Goal: Information Seeking & Learning: Learn about a topic

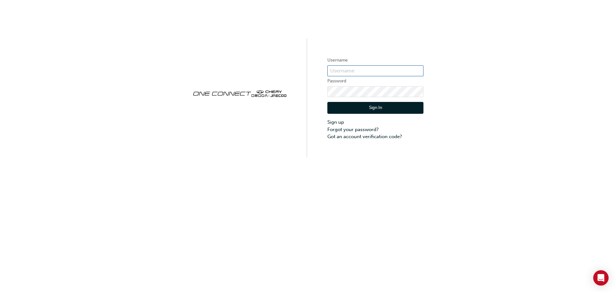
type input "CHAU0219"
click at [374, 108] on button "Sign In" at bounding box center [375, 108] width 96 height 12
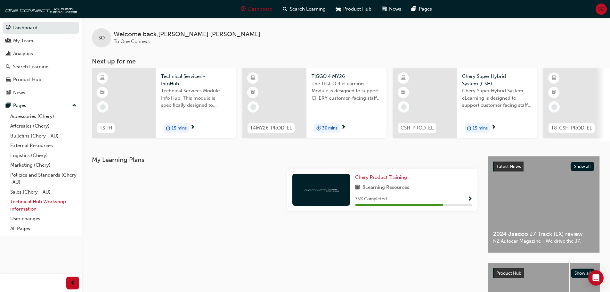
click at [31, 203] on link "Technical Hub Workshop information" at bounding box center [43, 205] width 71 height 17
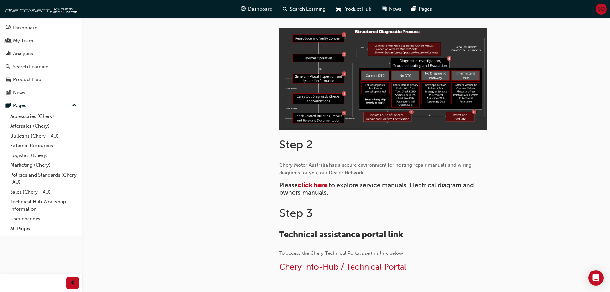
scroll to position [192, 0]
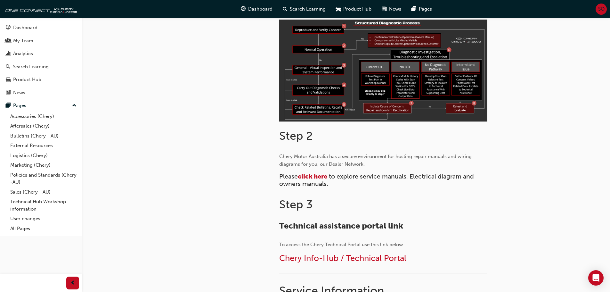
click at [319, 175] on span "click here" at bounding box center [312, 176] width 29 height 7
